Goal: Task Accomplishment & Management: Use online tool/utility

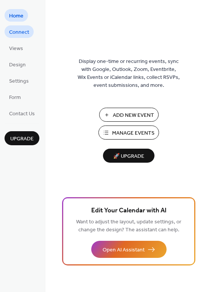
click at [20, 30] on span "Connect" at bounding box center [19, 32] width 20 height 8
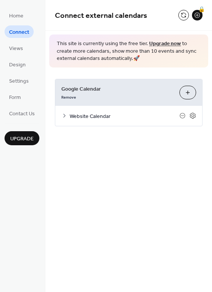
click at [125, 115] on span "Website Calendar" at bounding box center [125, 116] width 110 height 8
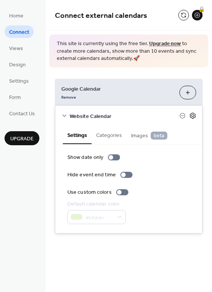
click at [194, 112] on icon at bounding box center [192, 115] width 7 height 7
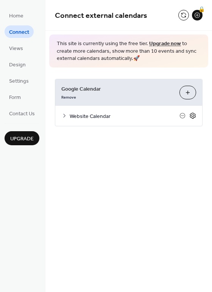
click at [194, 112] on icon at bounding box center [192, 115] width 7 height 7
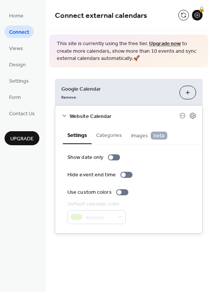
click at [185, 93] on button "Choose Calendars" at bounding box center [188, 93] width 17 height 14
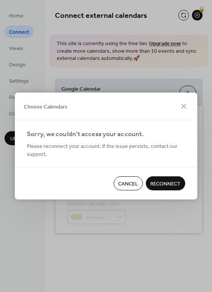
click at [162, 178] on button "Reconnect" at bounding box center [165, 183] width 39 height 14
click at [121, 183] on span "Cancel" at bounding box center [128, 184] width 20 height 8
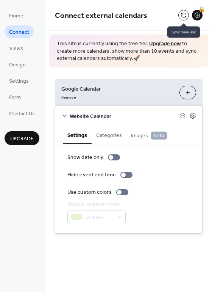
click at [188, 13] on div at bounding box center [183, 15] width 11 height 11
click at [183, 16] on button at bounding box center [183, 15] width 11 height 11
